Goal: Feedback & Contribution: Leave review/rating

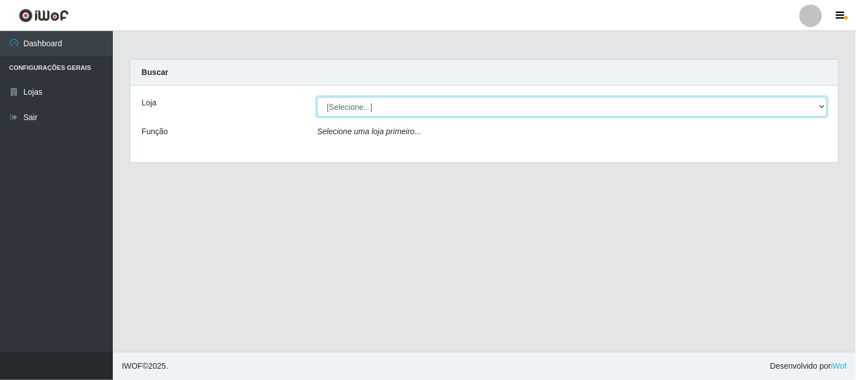
click at [390, 104] on select "[Selecione...] Casatudo BR" at bounding box center [572, 107] width 510 height 20
select select "197"
click at [317, 97] on select "[Selecione...] Casatudo BR" at bounding box center [572, 107] width 510 height 20
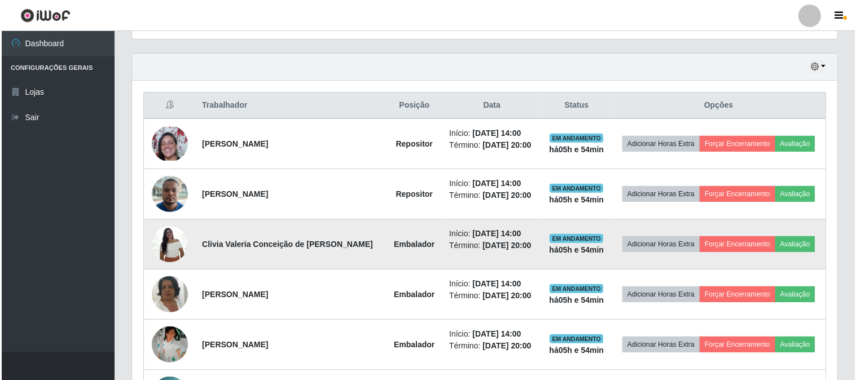
scroll to position [438, 0]
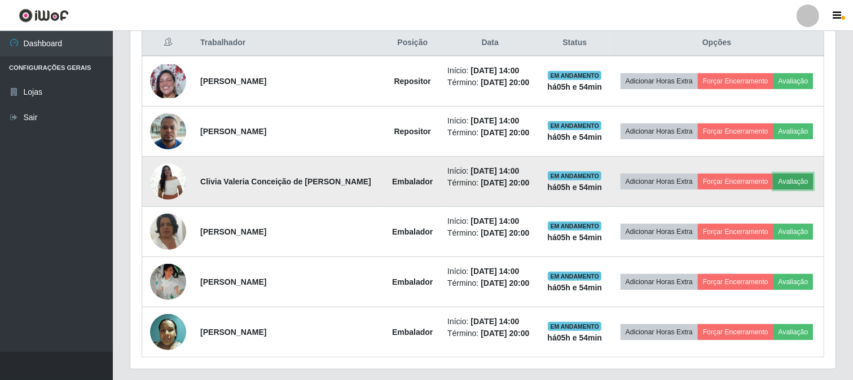
click at [799, 174] on button "Avaliação" at bounding box center [793, 182] width 40 height 16
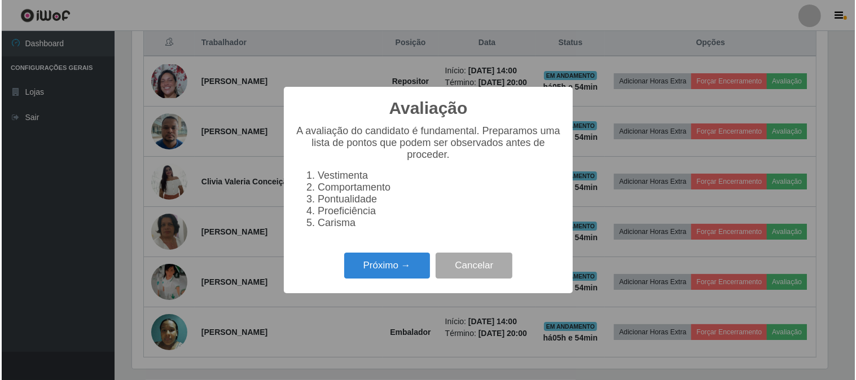
scroll to position [234, 698]
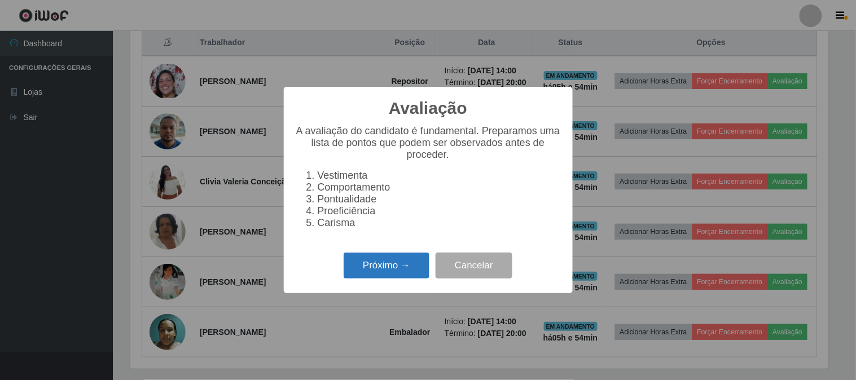
click at [394, 262] on button "Próximo →" at bounding box center [387, 266] width 86 height 27
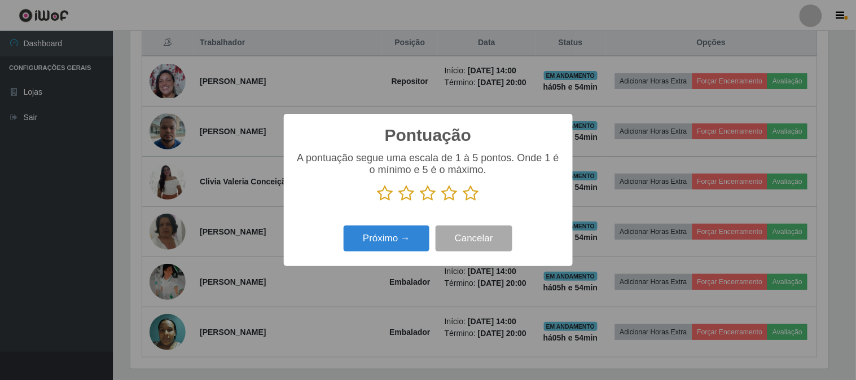
click at [469, 194] on icon at bounding box center [471, 193] width 16 height 17
click at [463, 202] on input "radio" at bounding box center [463, 202] width 0 height 0
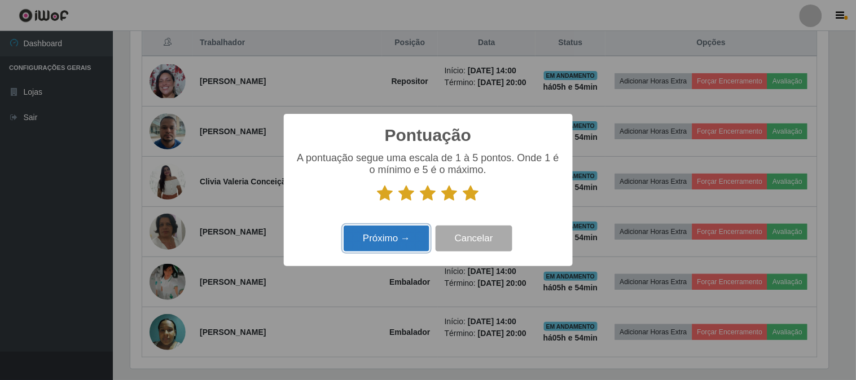
click at [402, 234] on button "Próximo →" at bounding box center [387, 239] width 86 height 27
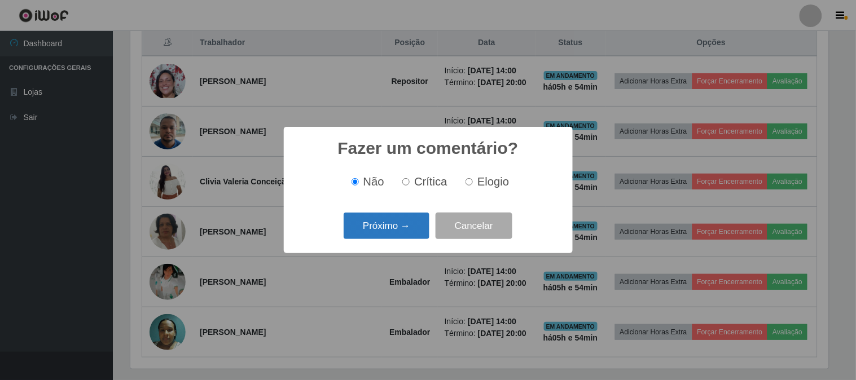
click at [408, 229] on button "Próximo →" at bounding box center [387, 226] width 86 height 27
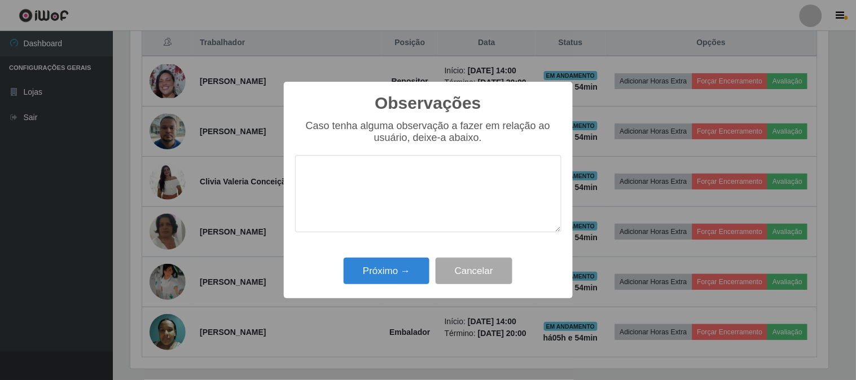
click at [395, 256] on div "Observações × Caso tenha alguma observação a fazer em relação ao usuário, deixe…" at bounding box center [428, 190] width 289 height 217
click at [395, 272] on button "Próximo →" at bounding box center [387, 271] width 86 height 27
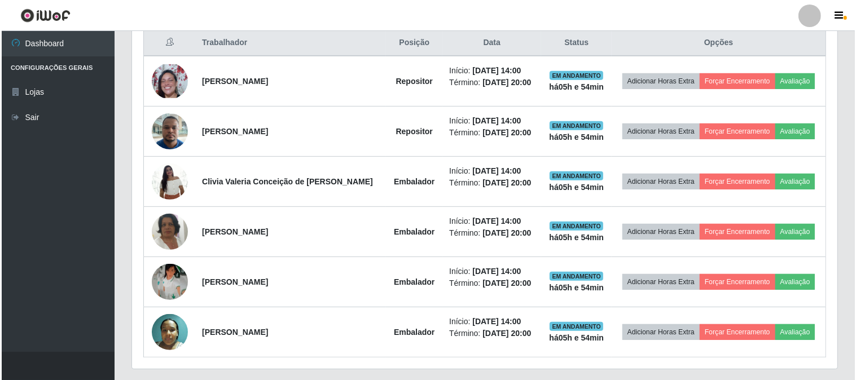
scroll to position [234, 705]
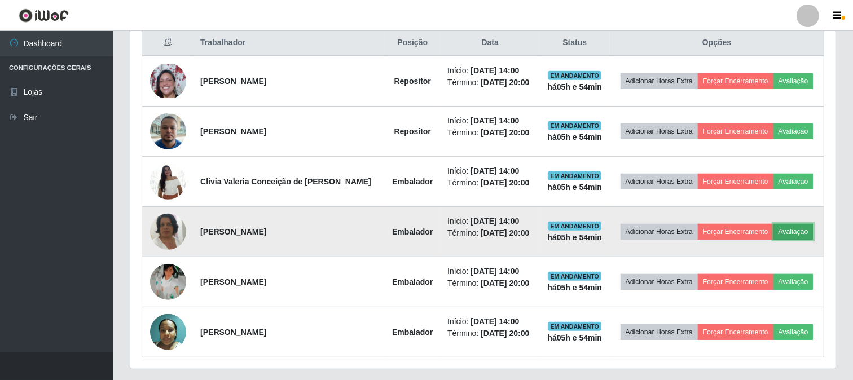
click at [789, 228] on button "Avaliação" at bounding box center [793, 232] width 40 height 16
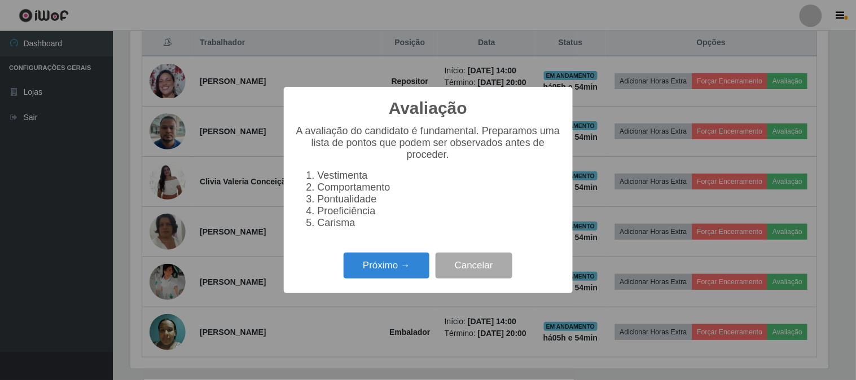
scroll to position [234, 698]
click at [415, 262] on button "Próximo →" at bounding box center [387, 266] width 86 height 27
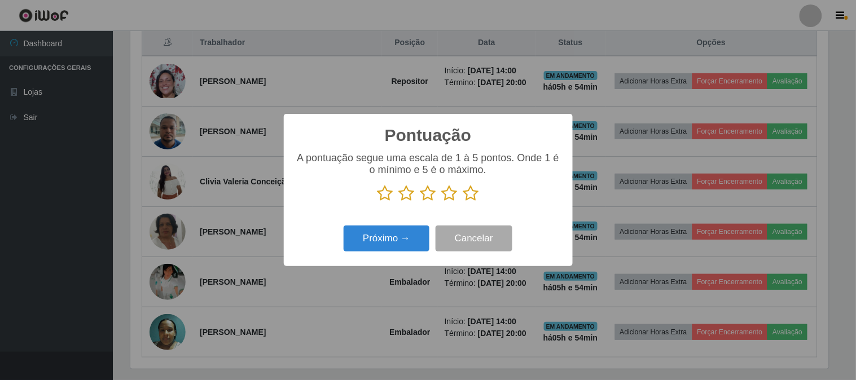
drag, startPoint x: 470, startPoint y: 192, endPoint x: 464, endPoint y: 200, distance: 10.0
click at [467, 199] on icon at bounding box center [471, 193] width 16 height 17
click at [463, 202] on input "radio" at bounding box center [463, 202] width 0 height 0
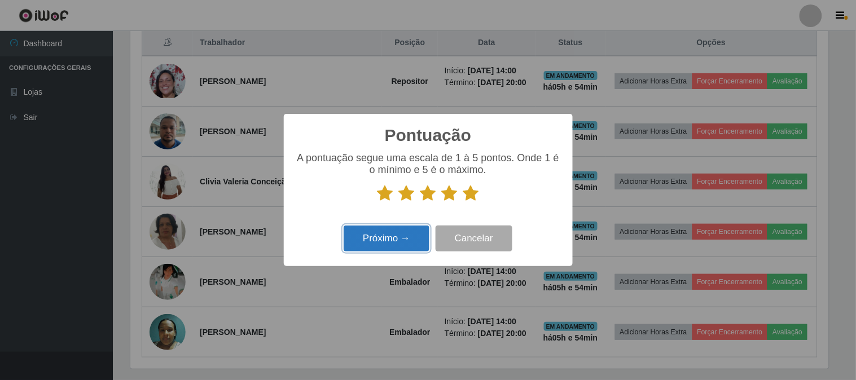
click at [405, 234] on button "Próximo →" at bounding box center [387, 239] width 86 height 27
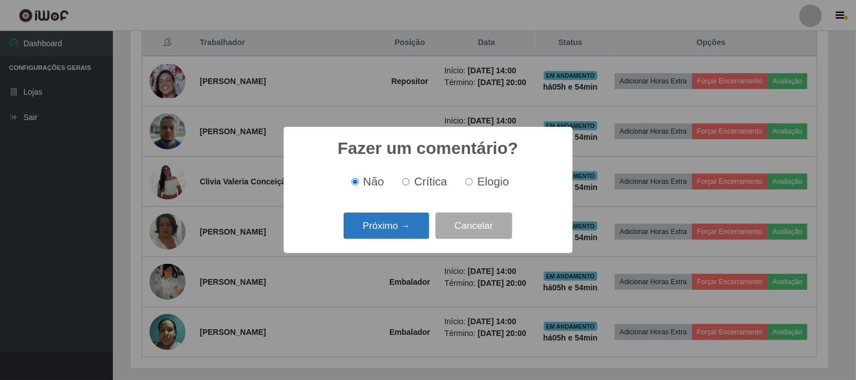
click at [408, 218] on button "Próximo →" at bounding box center [387, 226] width 86 height 27
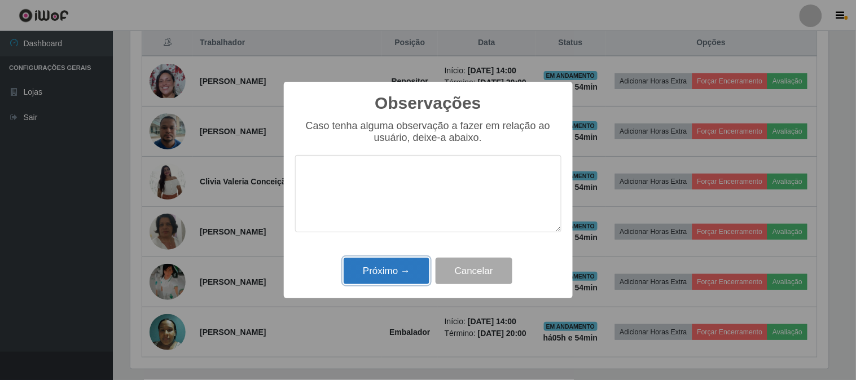
drag, startPoint x: 424, startPoint y: 270, endPoint x: 419, endPoint y: 262, distance: 9.7
click at [423, 270] on button "Próximo →" at bounding box center [387, 271] width 86 height 27
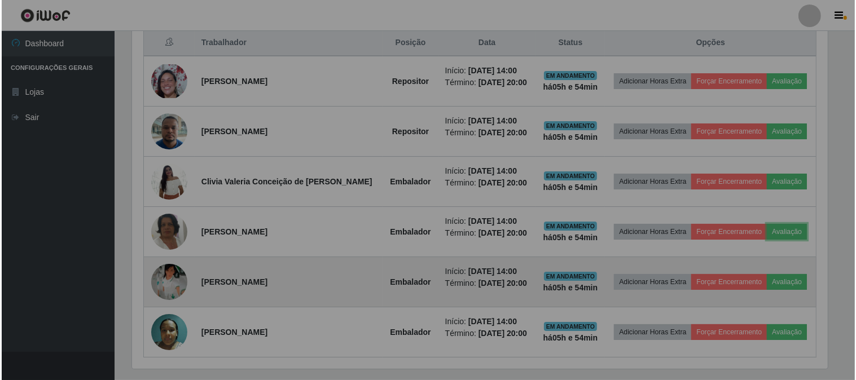
scroll to position [234, 705]
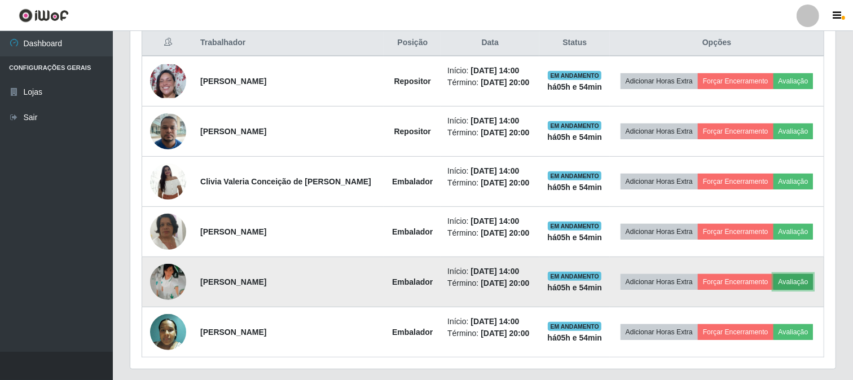
click at [786, 281] on button "Avaliação" at bounding box center [793, 282] width 40 height 16
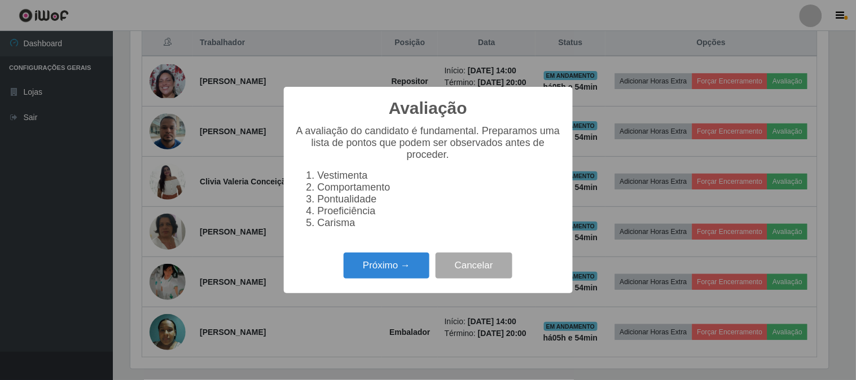
scroll to position [234, 698]
click at [368, 277] on button "Próximo →" at bounding box center [387, 266] width 86 height 27
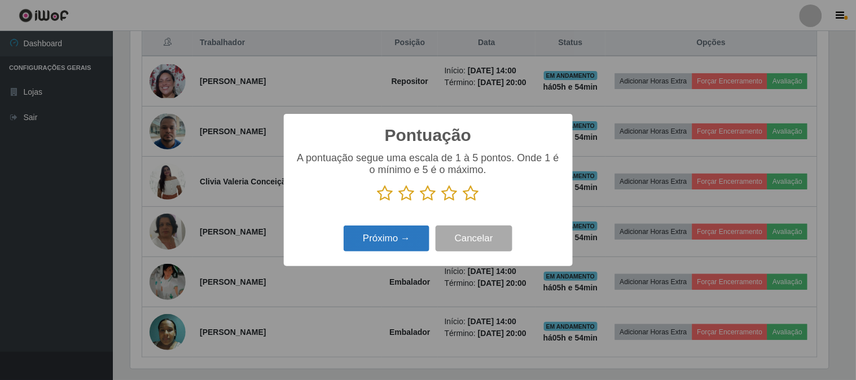
drag, startPoint x: 474, startPoint y: 193, endPoint x: 423, endPoint y: 232, distance: 64.4
click at [467, 201] on icon at bounding box center [471, 193] width 16 height 17
click at [463, 202] on input "radio" at bounding box center [463, 202] width 0 height 0
click at [401, 244] on button "Próximo →" at bounding box center [387, 239] width 86 height 27
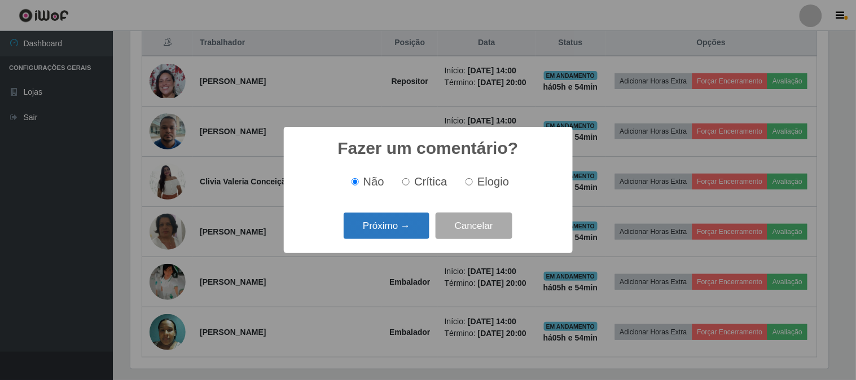
click at [403, 216] on button "Próximo →" at bounding box center [387, 226] width 86 height 27
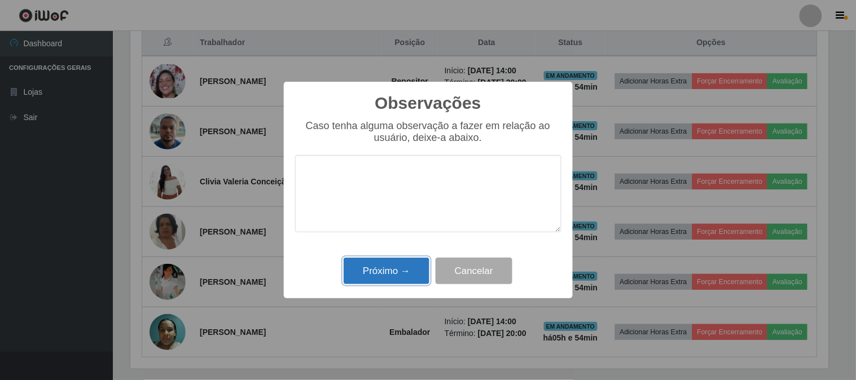
click at [374, 272] on button "Próximo →" at bounding box center [387, 271] width 86 height 27
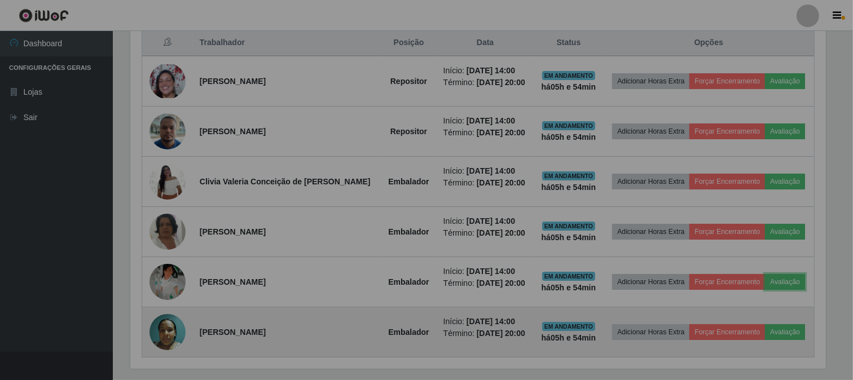
scroll to position [234, 705]
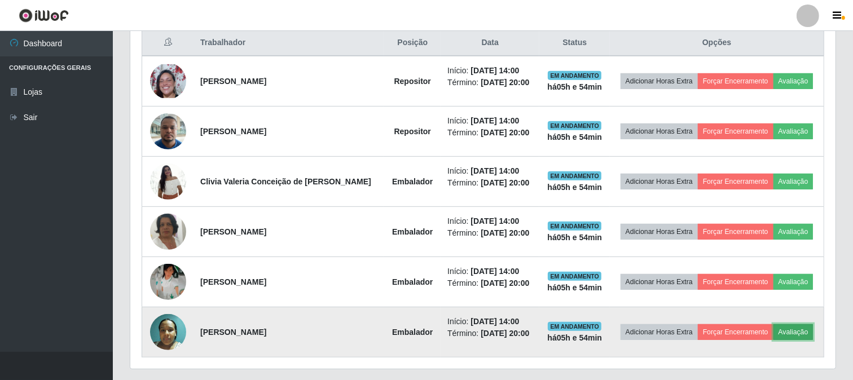
click at [795, 338] on button "Avaliação" at bounding box center [793, 332] width 40 height 16
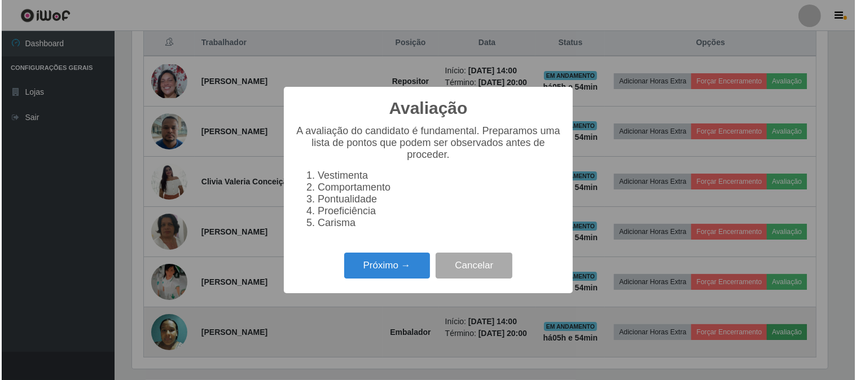
scroll to position [234, 698]
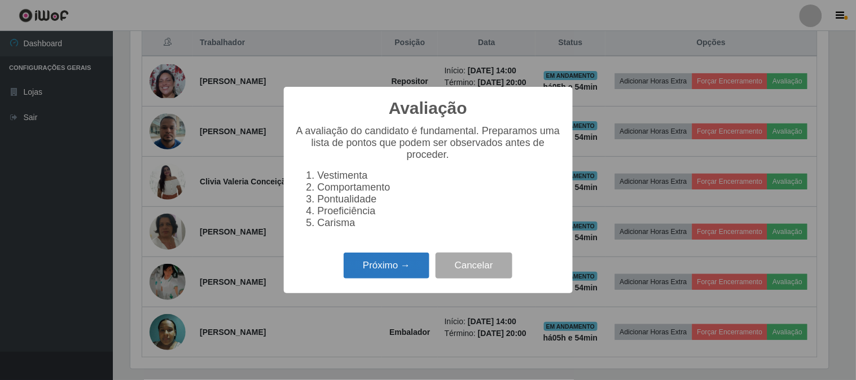
click at [397, 272] on button "Próximo →" at bounding box center [387, 266] width 86 height 27
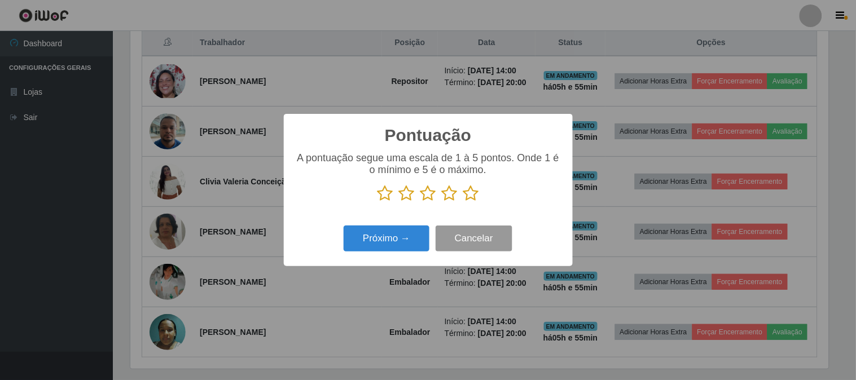
scroll to position [563854, 563390]
drag, startPoint x: 474, startPoint y: 194, endPoint x: 342, endPoint y: 250, distance: 143.3
click at [453, 208] on div "A pontuação segue uma escala de 1 à 5 pontos. Onde 1 é o mínimo e 5 é o máximo." at bounding box center [428, 181] width 266 height 59
click at [371, 239] on button "Próximo →" at bounding box center [387, 239] width 86 height 27
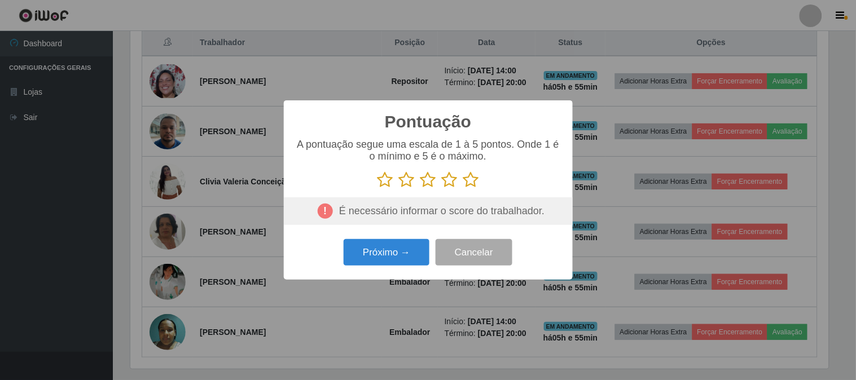
drag, startPoint x: 467, startPoint y: 174, endPoint x: 466, endPoint y: 181, distance: 6.9
click at [467, 174] on icon at bounding box center [471, 179] width 16 height 17
click at [463, 188] on input "radio" at bounding box center [463, 188] width 0 height 0
click at [367, 245] on button "Próximo →" at bounding box center [387, 252] width 86 height 27
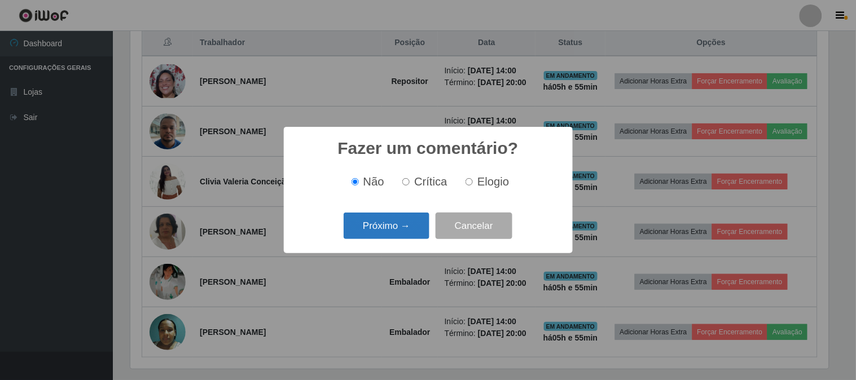
click at [382, 237] on button "Próximo →" at bounding box center [387, 226] width 86 height 27
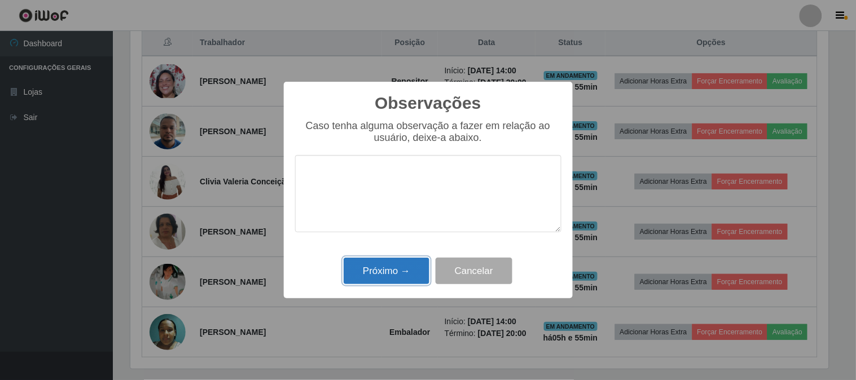
click at [390, 284] on button "Próximo →" at bounding box center [387, 271] width 86 height 27
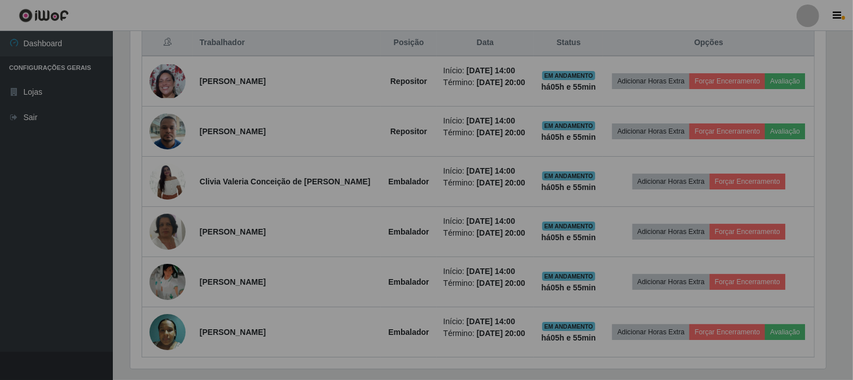
scroll to position [234, 705]
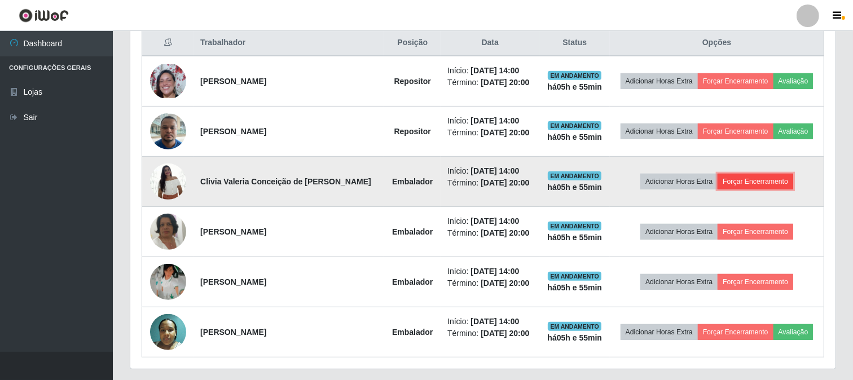
click at [758, 184] on button "Forçar Encerramento" at bounding box center [756, 182] width 76 height 16
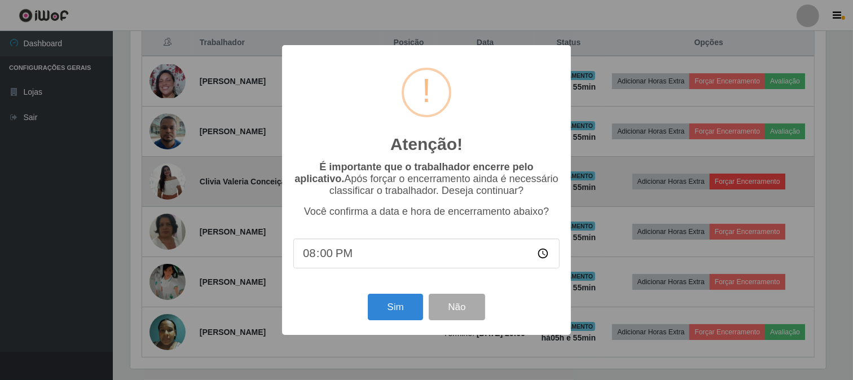
scroll to position [234, 698]
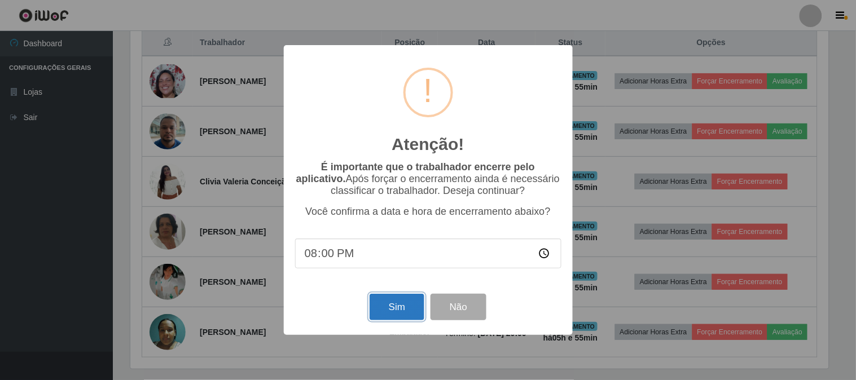
click at [405, 311] on button "Sim" at bounding box center [396, 307] width 55 height 27
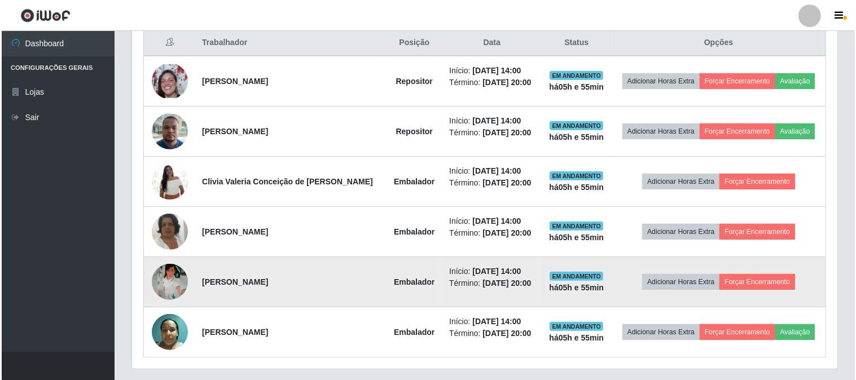
scroll to position [0, 0]
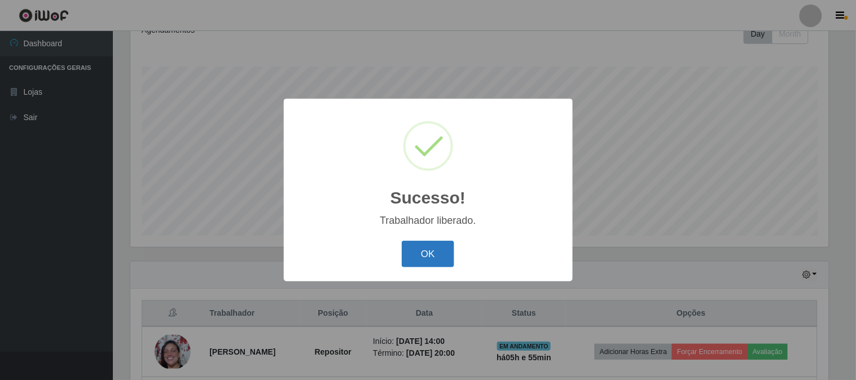
click at [429, 251] on button "OK" at bounding box center [428, 254] width 52 height 27
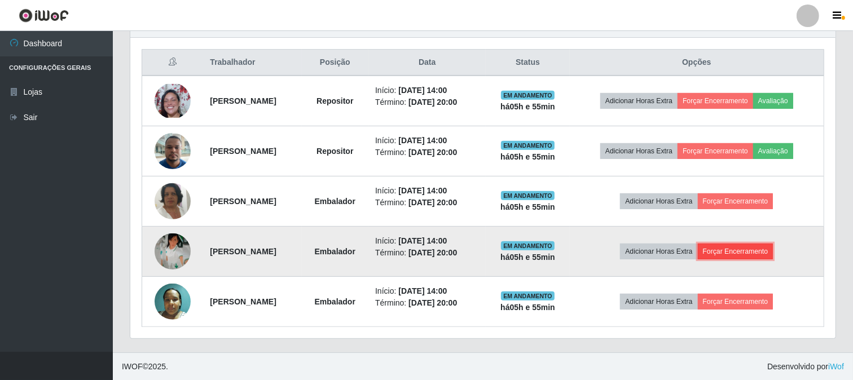
click at [772, 252] on button "Forçar Encerramento" at bounding box center [736, 252] width 76 height 16
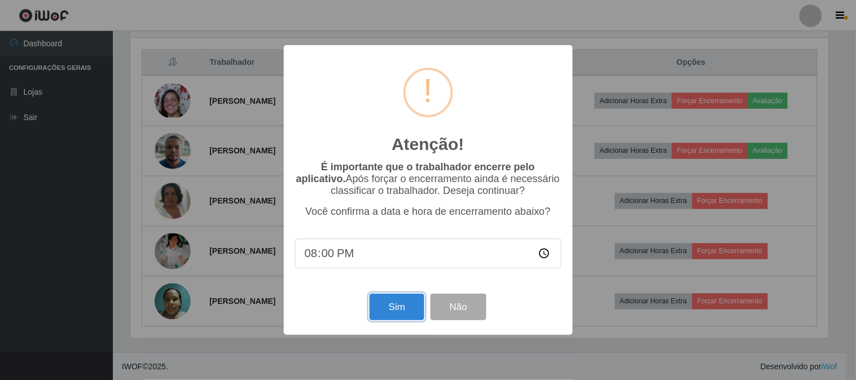
drag, startPoint x: 406, startPoint y: 311, endPoint x: 407, endPoint y: 303, distance: 7.9
click at [405, 310] on button "Sim" at bounding box center [396, 307] width 55 height 27
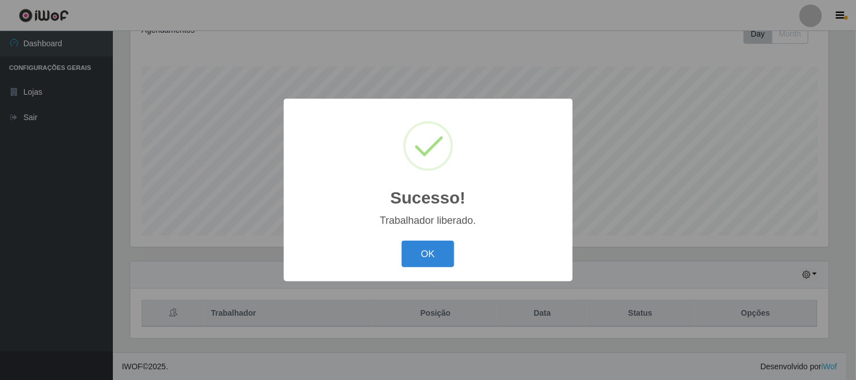
click at [419, 245] on button "OK" at bounding box center [428, 254] width 52 height 27
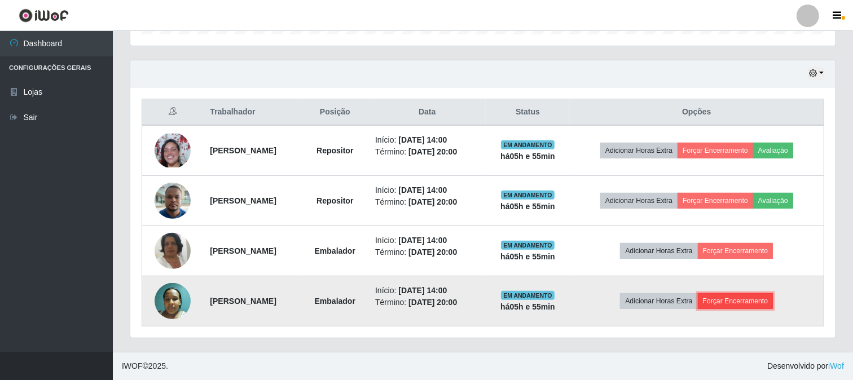
click at [737, 295] on button "Forçar Encerramento" at bounding box center [736, 301] width 76 height 16
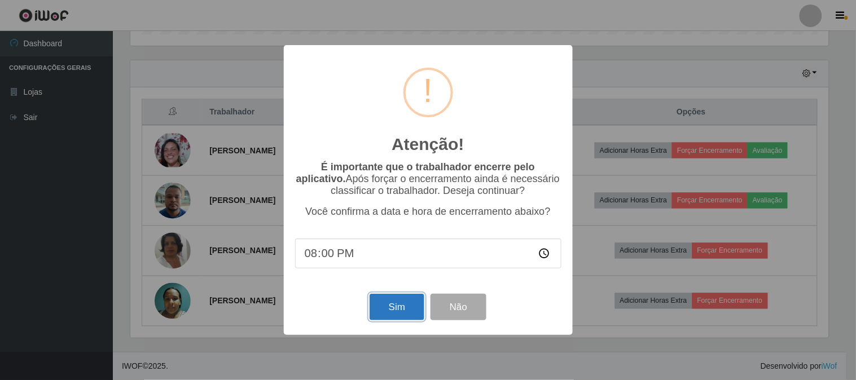
click at [396, 310] on button "Sim" at bounding box center [396, 307] width 55 height 27
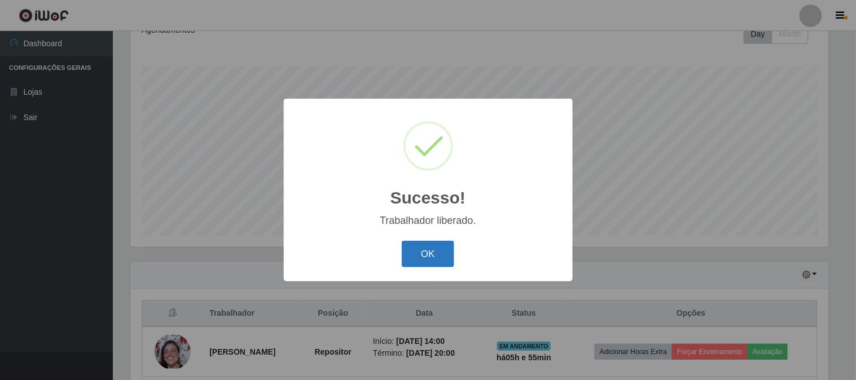
click at [434, 253] on button "OK" at bounding box center [428, 254] width 52 height 27
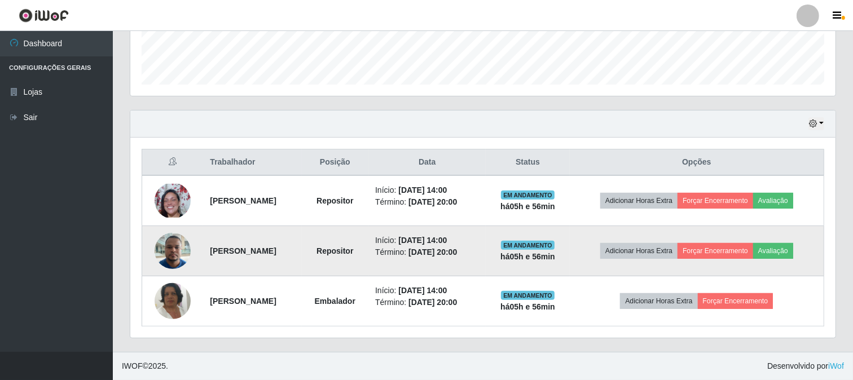
click at [793, 241] on td "Adicionar Horas Extra Forçar Encerramento Avaliação" at bounding box center [697, 251] width 254 height 50
click at [793, 252] on button "Avaliação" at bounding box center [773, 251] width 40 height 16
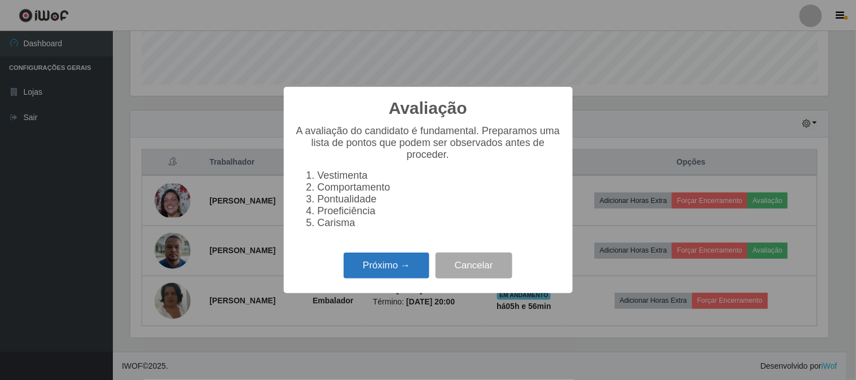
click at [380, 271] on button "Próximo →" at bounding box center [387, 266] width 86 height 27
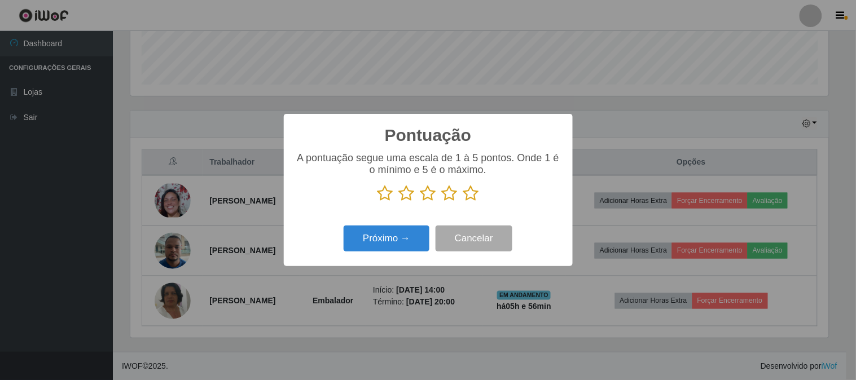
drag, startPoint x: 476, startPoint y: 194, endPoint x: 433, endPoint y: 217, distance: 48.7
click at [460, 205] on div "A pontuação segue uma escala de 1 à 5 pontos. Onde 1 é o mínimo e 5 é o máximo." at bounding box center [428, 181] width 266 height 59
drag, startPoint x: 471, startPoint y: 196, endPoint x: 459, endPoint y: 205, distance: 15.7
click at [470, 196] on icon at bounding box center [471, 193] width 16 height 17
click at [463, 202] on input "radio" at bounding box center [463, 202] width 0 height 0
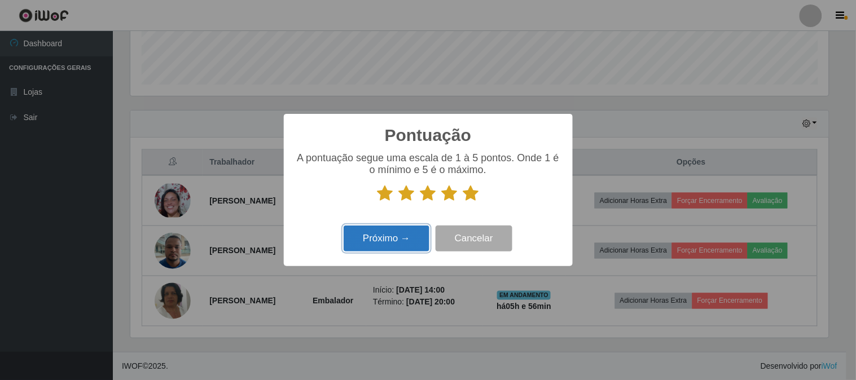
click at [401, 237] on button "Próximo →" at bounding box center [387, 239] width 86 height 27
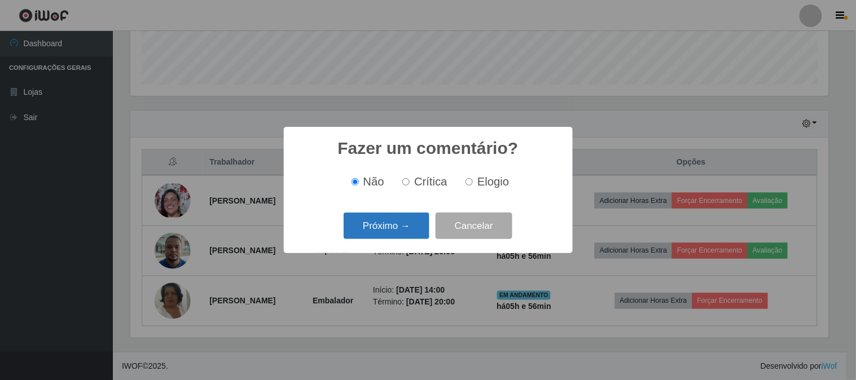
click at [411, 232] on button "Próximo →" at bounding box center [387, 226] width 86 height 27
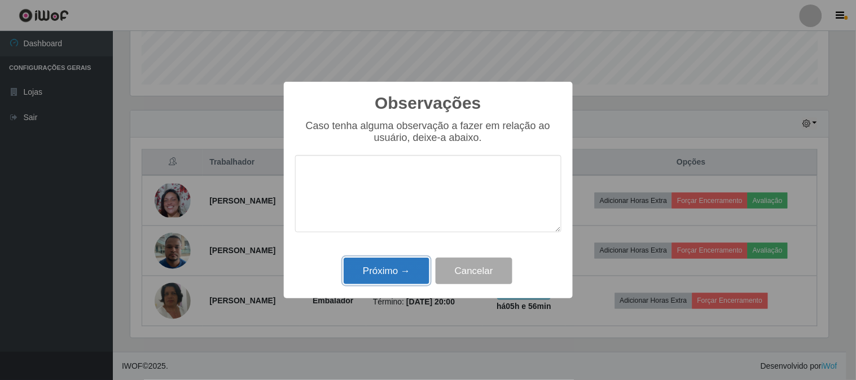
click at [415, 267] on button "Próximo →" at bounding box center [387, 271] width 86 height 27
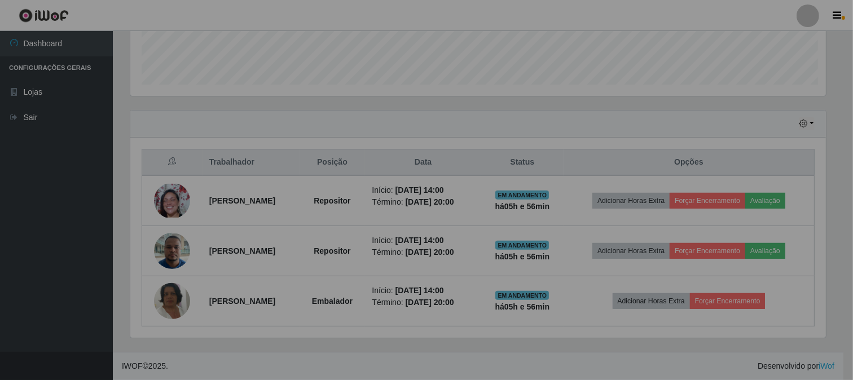
scroll to position [234, 705]
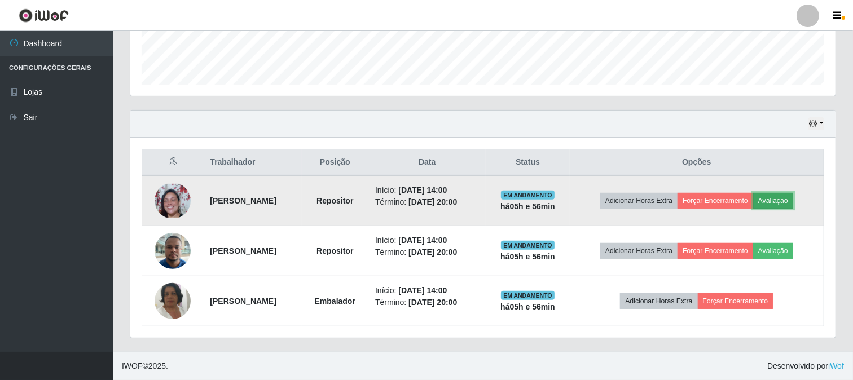
click at [793, 199] on button "Avaliação" at bounding box center [773, 201] width 40 height 16
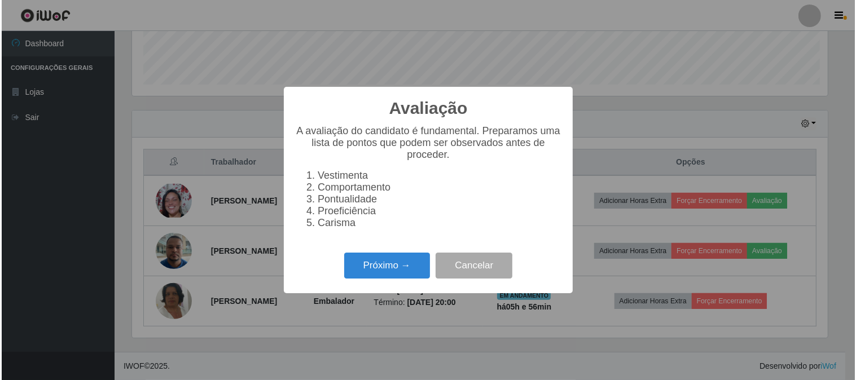
scroll to position [234, 698]
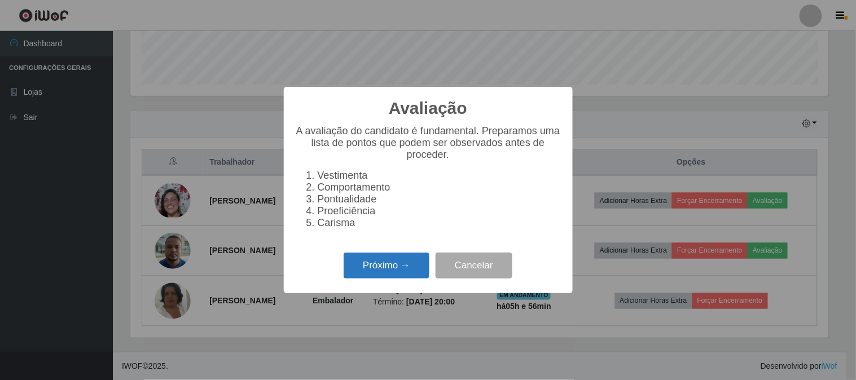
click at [410, 263] on button "Próximo →" at bounding box center [387, 266] width 86 height 27
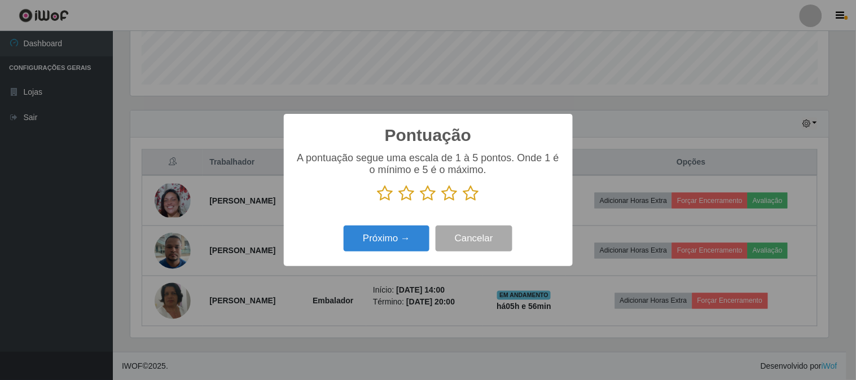
scroll to position [563854, 563390]
click at [470, 193] on icon at bounding box center [471, 193] width 16 height 17
click at [463, 202] on input "radio" at bounding box center [463, 202] width 0 height 0
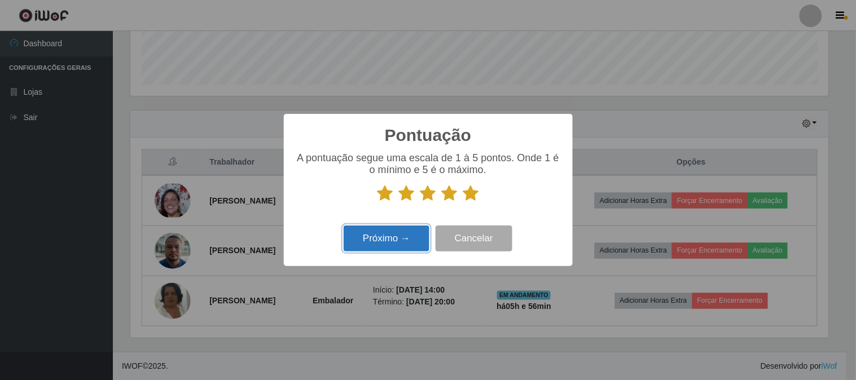
click at [397, 231] on button "Próximo →" at bounding box center [387, 239] width 86 height 27
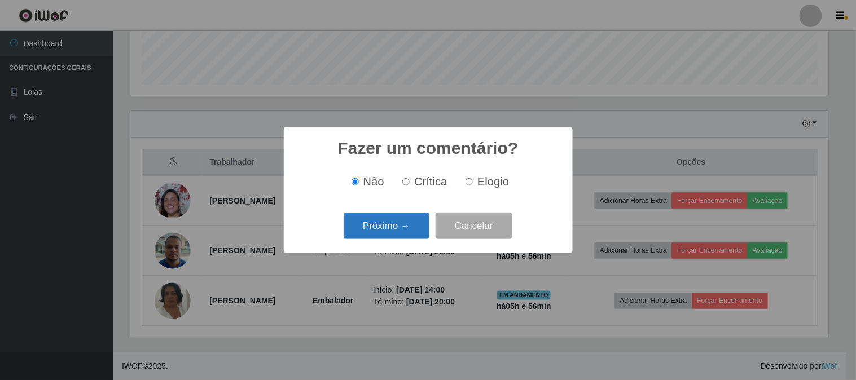
click at [406, 227] on button "Próximo →" at bounding box center [387, 226] width 86 height 27
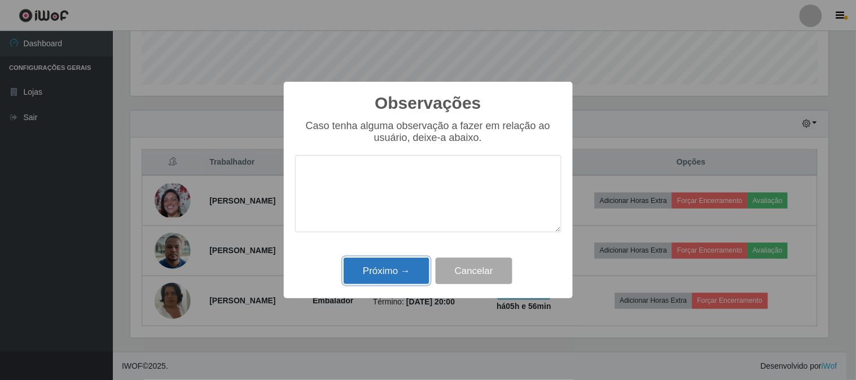
click at [395, 270] on button "Próximo →" at bounding box center [387, 271] width 86 height 27
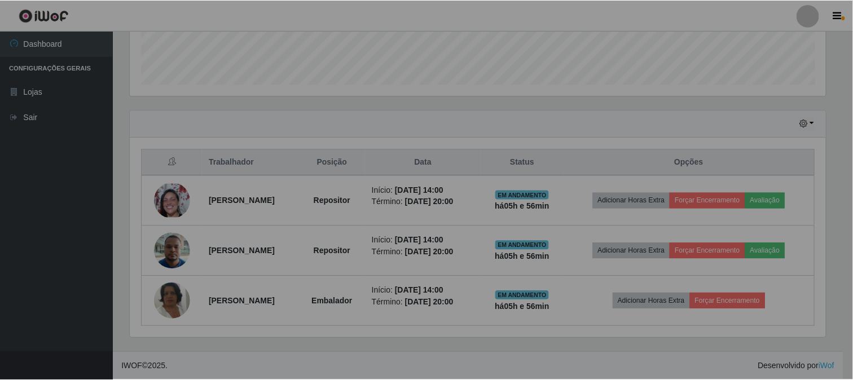
scroll to position [234, 705]
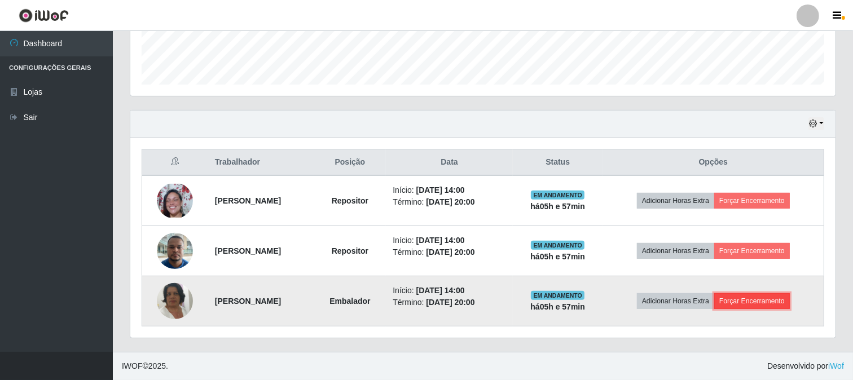
click at [782, 305] on button "Forçar Encerramento" at bounding box center [752, 301] width 76 height 16
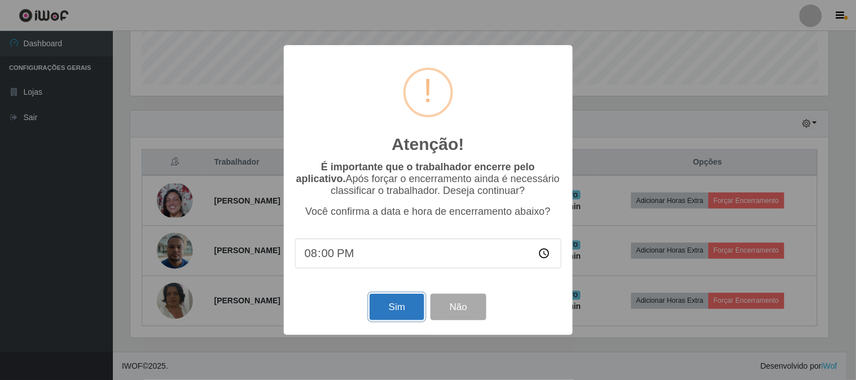
click at [392, 307] on button "Sim" at bounding box center [396, 307] width 55 height 27
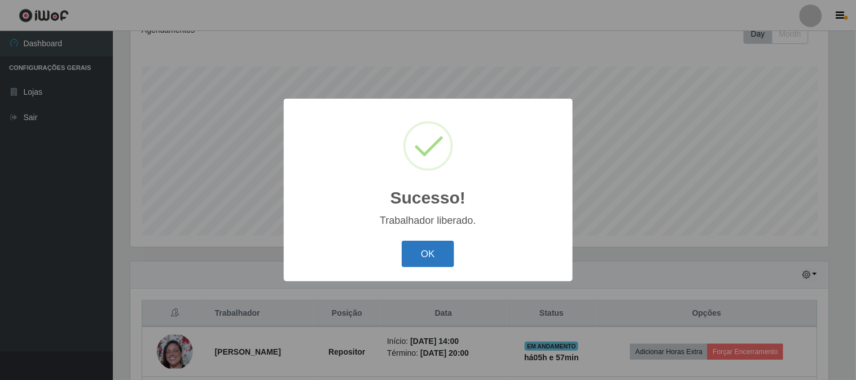
click at [443, 261] on button "OK" at bounding box center [428, 254] width 52 height 27
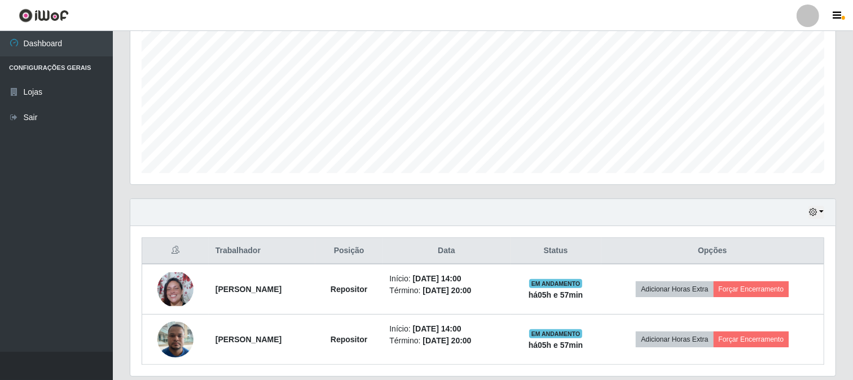
scroll to position [269, 0]
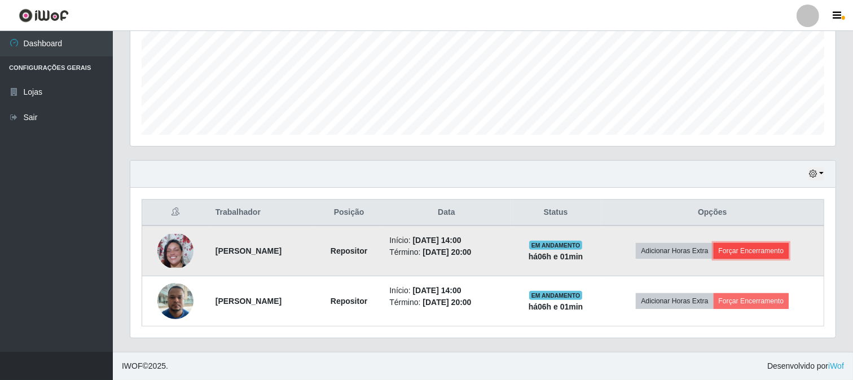
click at [746, 252] on button "Forçar Encerramento" at bounding box center [752, 251] width 76 height 16
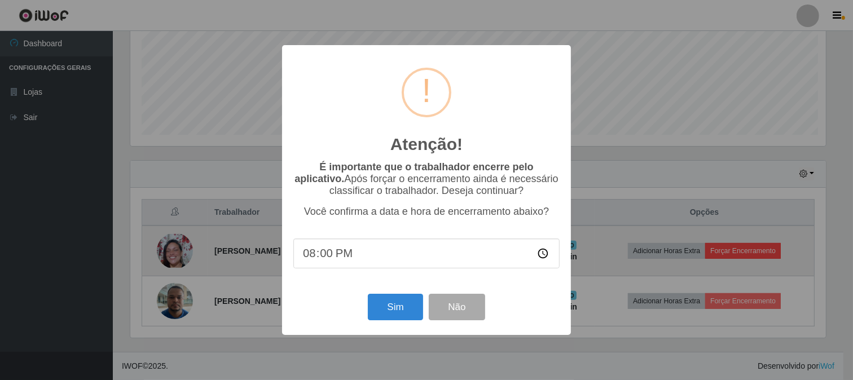
scroll to position [234, 698]
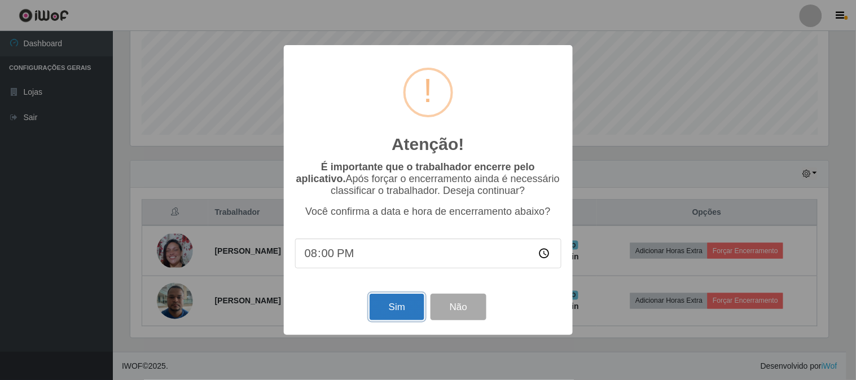
click at [397, 307] on button "Sim" at bounding box center [396, 307] width 55 height 27
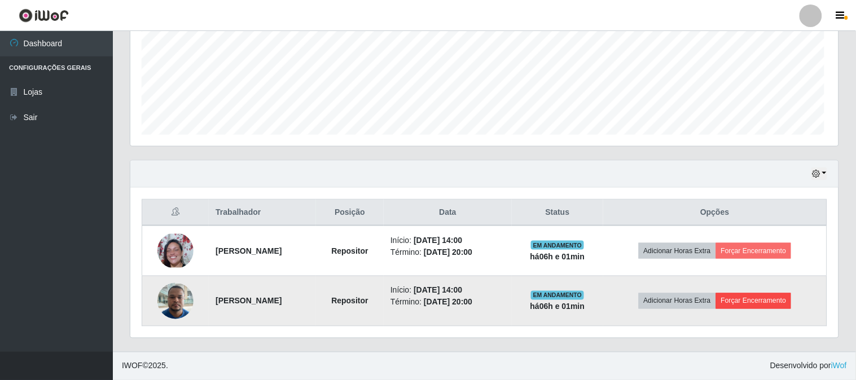
scroll to position [234, 705]
drag, startPoint x: 781, startPoint y: 300, endPoint x: 768, endPoint y: 301, distance: 13.1
click at [768, 301] on button "Forçar Encerramento" at bounding box center [752, 301] width 76 height 16
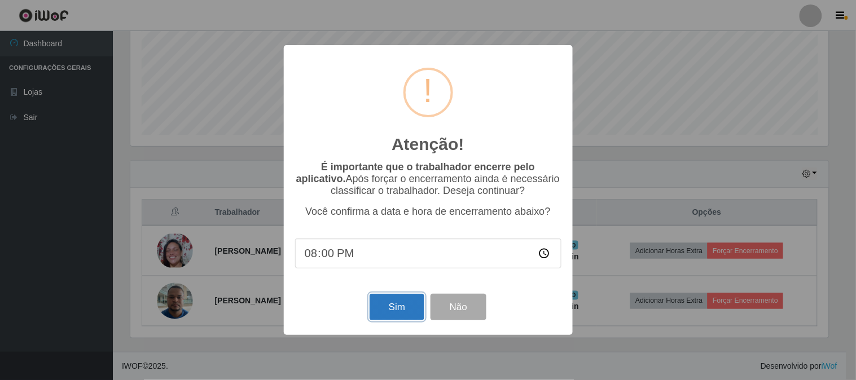
click at [390, 301] on button "Sim" at bounding box center [396, 307] width 55 height 27
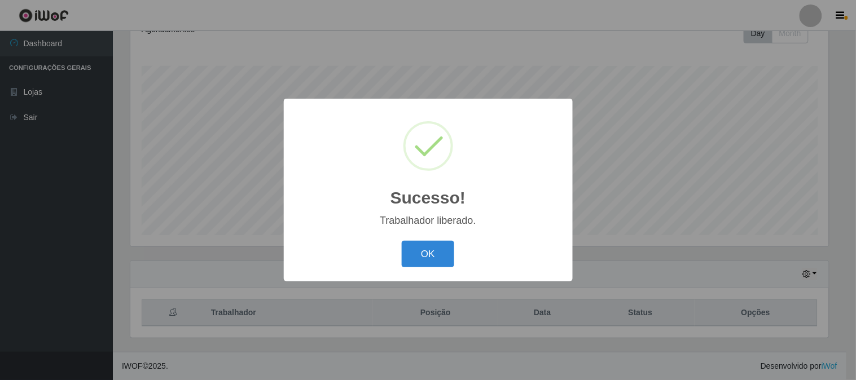
scroll to position [168, 0]
click at [437, 256] on button "OK" at bounding box center [428, 254] width 52 height 27
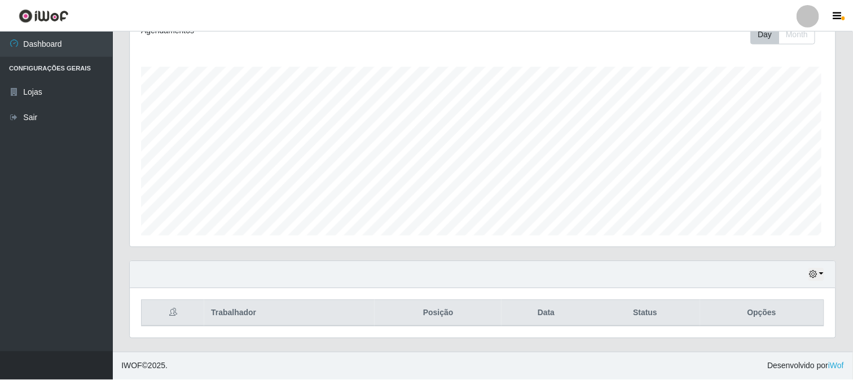
scroll to position [234, 705]
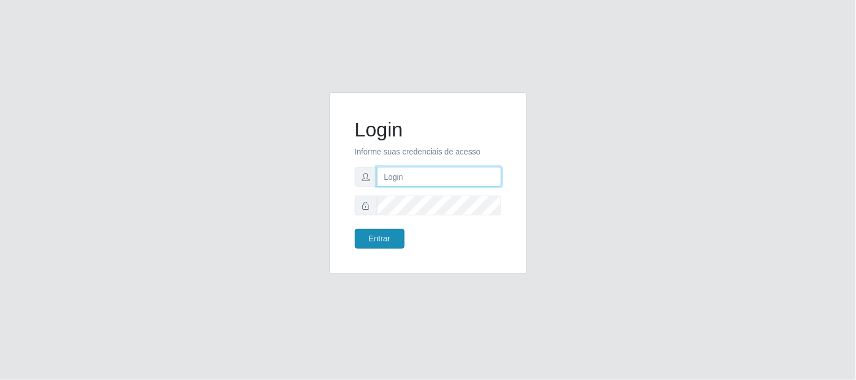
type input "elvis@casatudo"
click at [390, 237] on button "Entrar" at bounding box center [380, 239] width 50 height 20
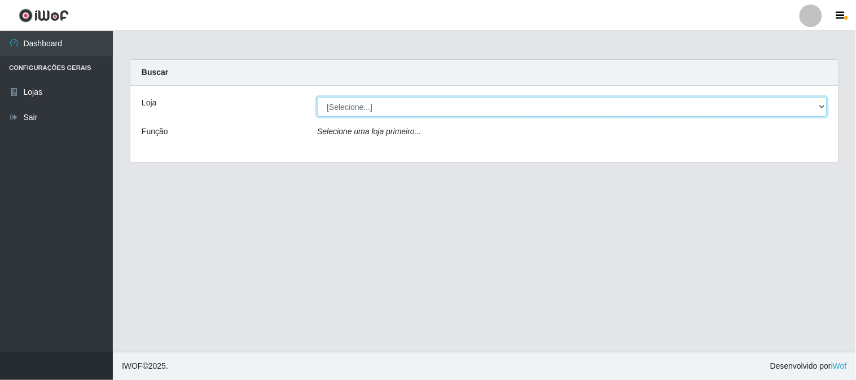
click at [414, 99] on select "[Selecione...] Casatudo BR" at bounding box center [572, 107] width 510 height 20
select select "197"
click at [317, 97] on select "[Selecione...] Casatudo BR" at bounding box center [572, 107] width 510 height 20
